Goal: Find specific page/section

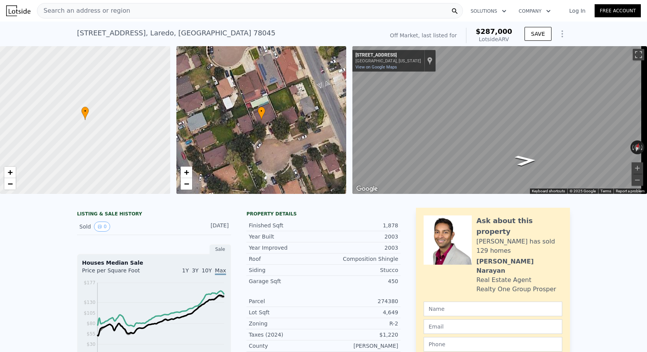
click at [143, 16] on div "Search an address or region" at bounding box center [250, 10] width 426 height 15
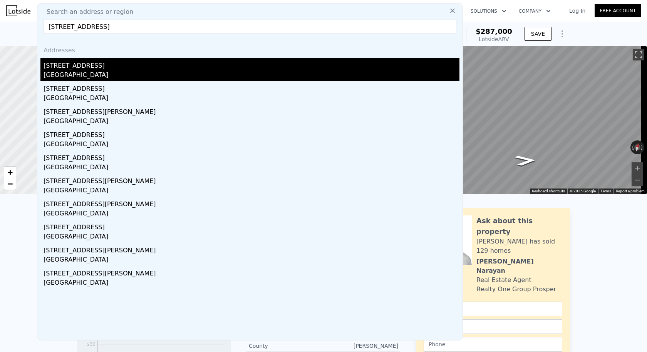
type input "1219 Market St, Laredo, TX 78040"
click at [68, 74] on div "Laredo, TX 78040" at bounding box center [251, 75] width 416 height 11
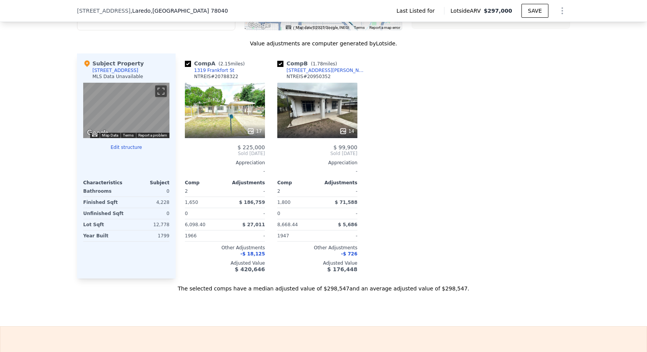
scroll to position [382, 0]
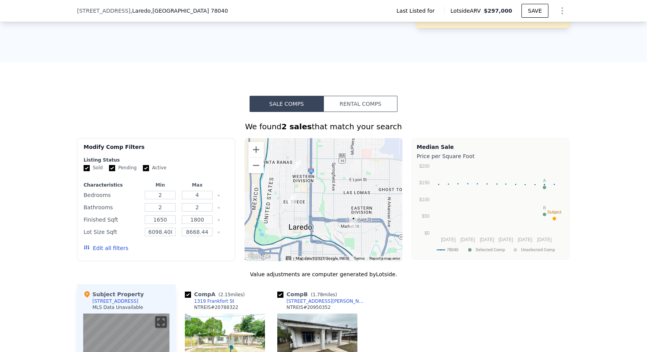
click at [207, 298] on div "1319 Frankfort St" at bounding box center [214, 301] width 40 height 6
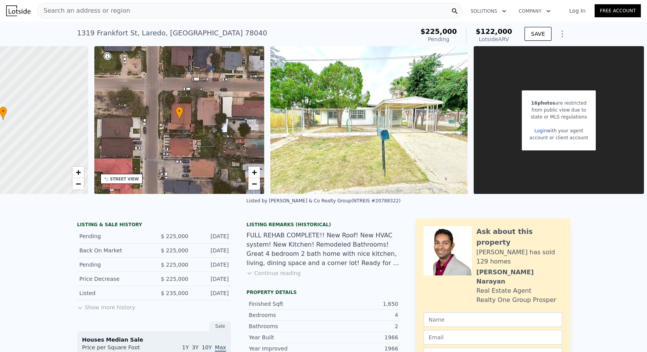
scroll to position [0, 91]
